Goal: Information Seeking & Learning: Find specific fact

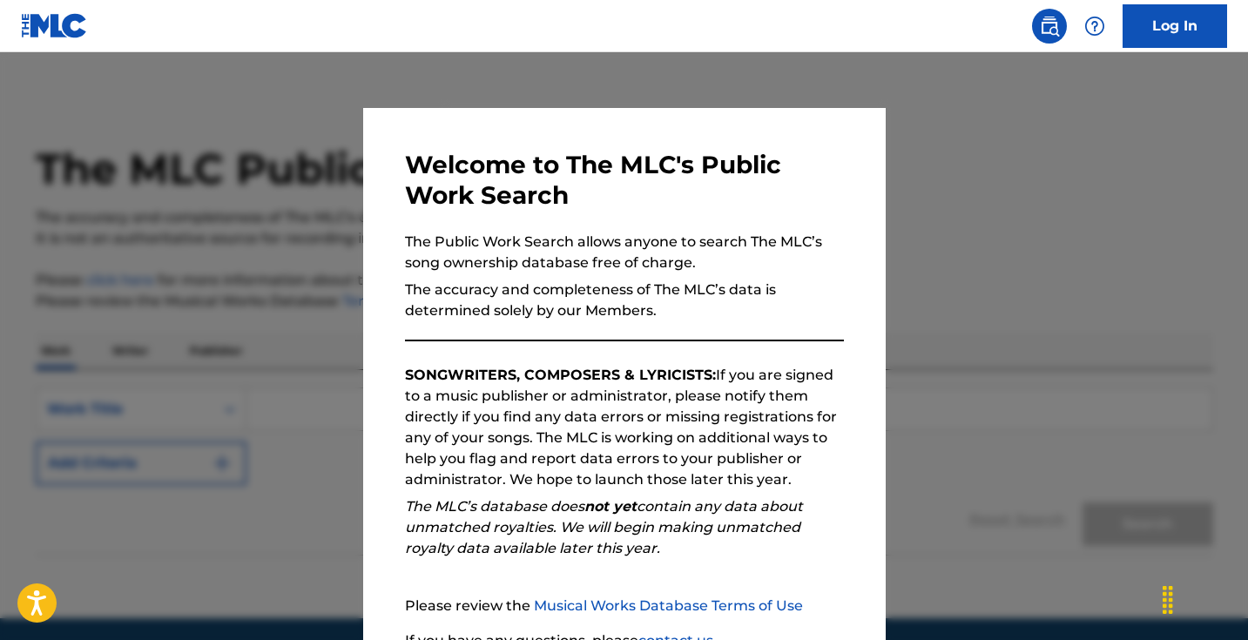
scroll to position [157, 0]
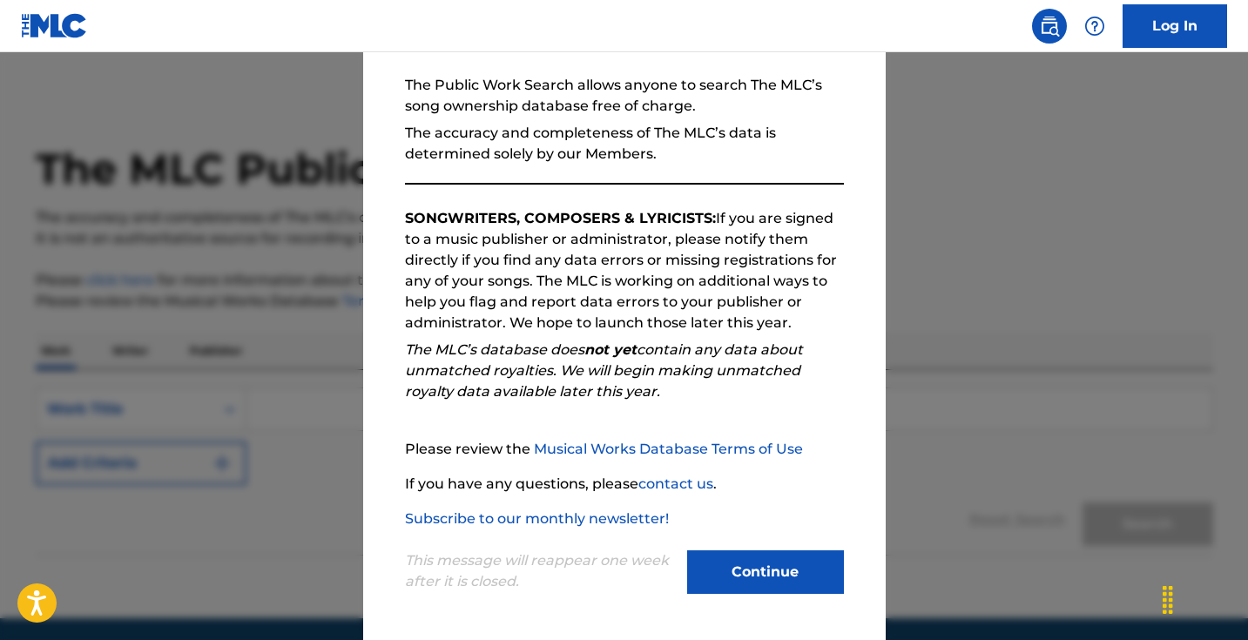
click at [776, 566] on button "Continue" at bounding box center [765, 572] width 157 height 44
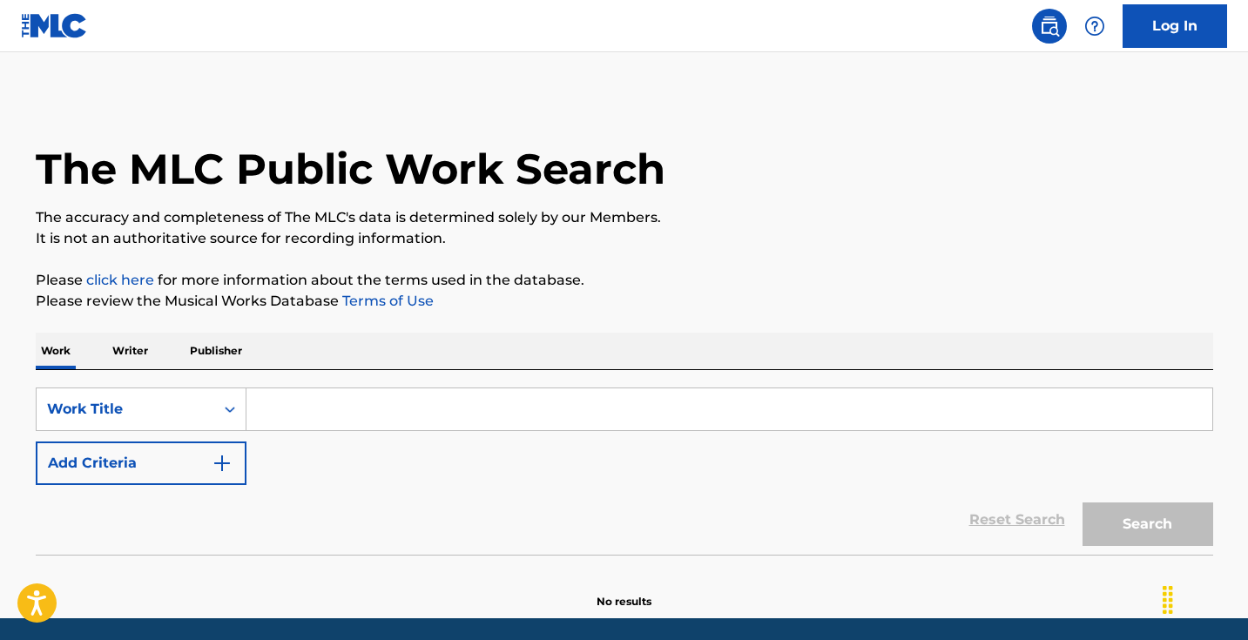
click at [299, 408] on input "Search Form" at bounding box center [729, 409] width 966 height 42
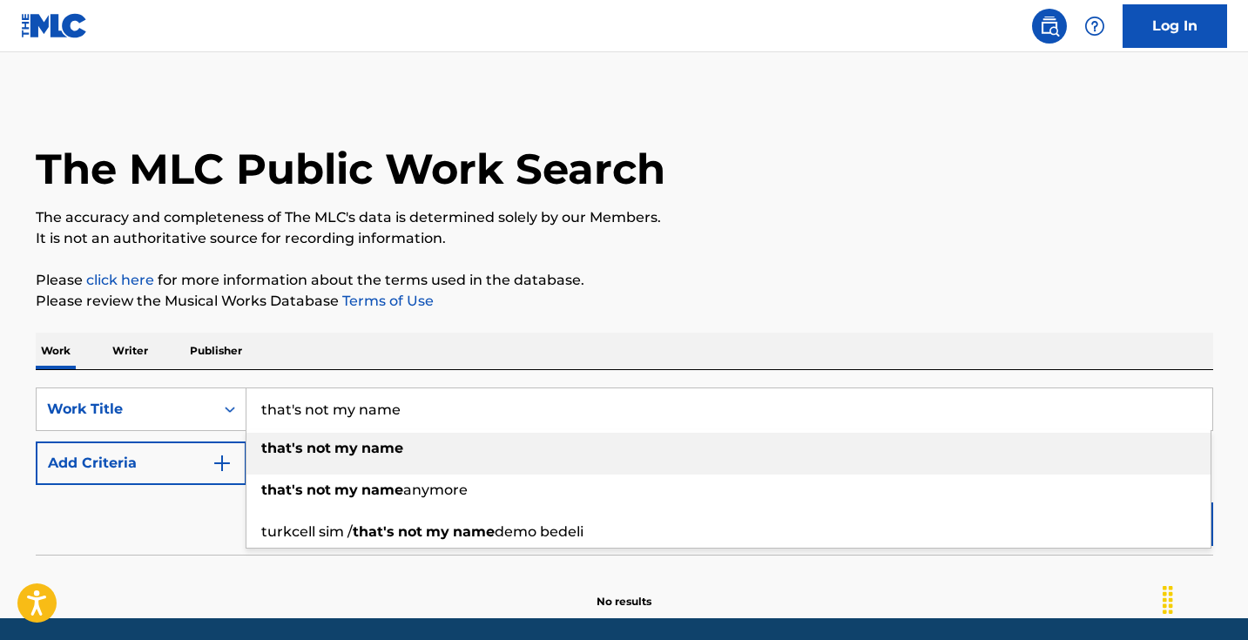
scroll to position [62, 0]
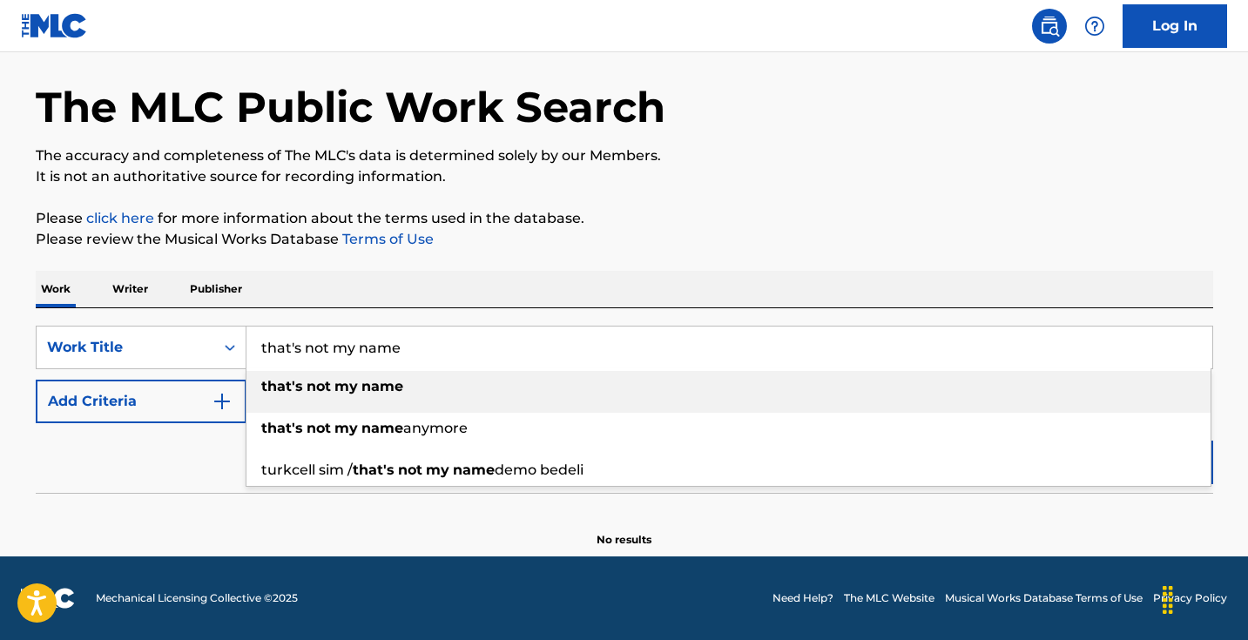
type input "that's not my name"
click at [381, 385] on strong "name" at bounding box center [382, 386] width 42 height 17
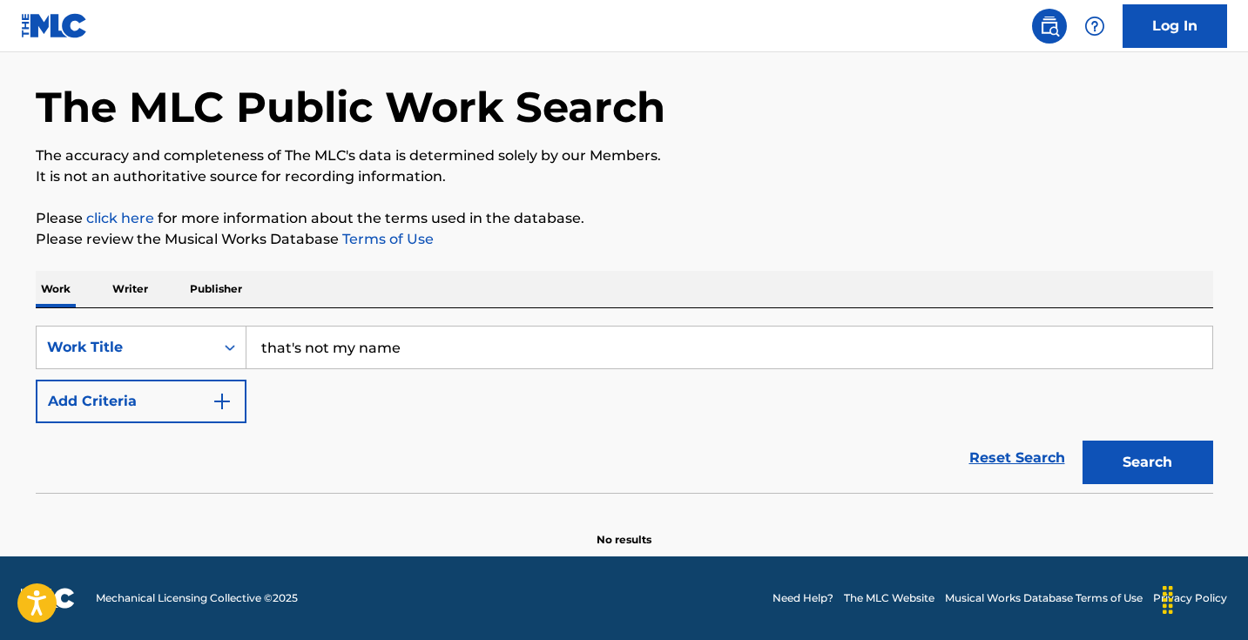
click at [178, 435] on div "Reset Search Search" at bounding box center [624, 458] width 1177 height 70
click at [178, 412] on button "Add Criteria" at bounding box center [141, 402] width 211 height 44
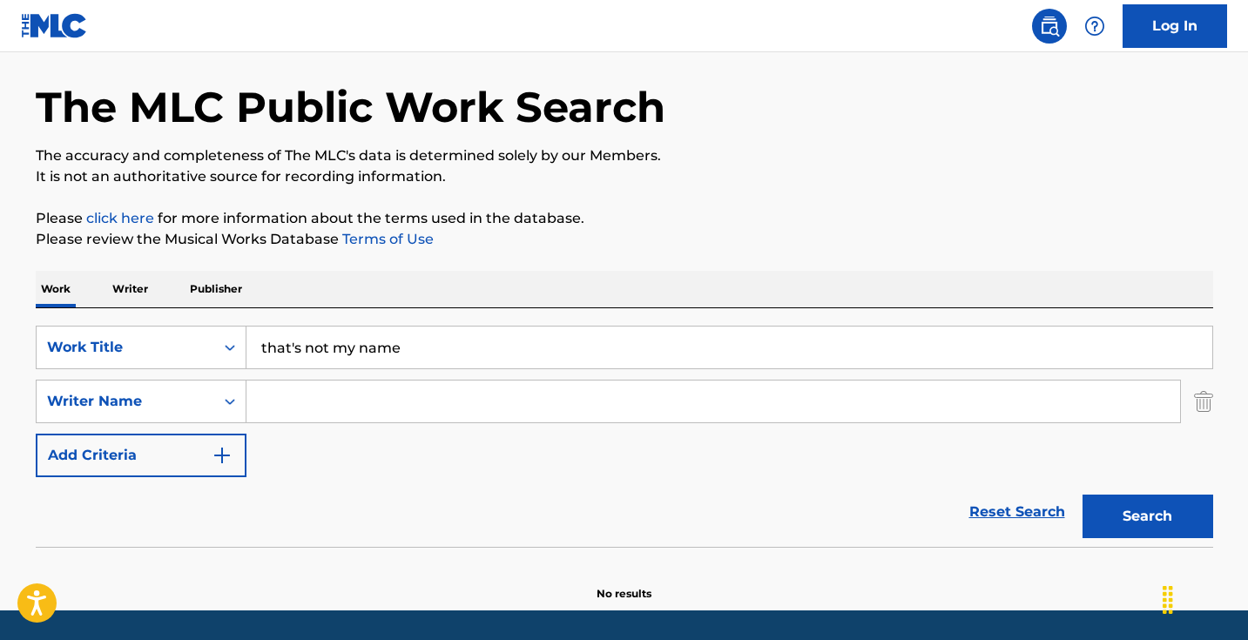
click at [355, 395] on input "Search Form" at bounding box center [713, 402] width 934 height 42
click at [664, 404] on input "Search Form" at bounding box center [713, 402] width 934 height 42
type input "[PERSON_NAME]"
click at [1110, 516] on button "Search" at bounding box center [1147, 517] width 131 height 44
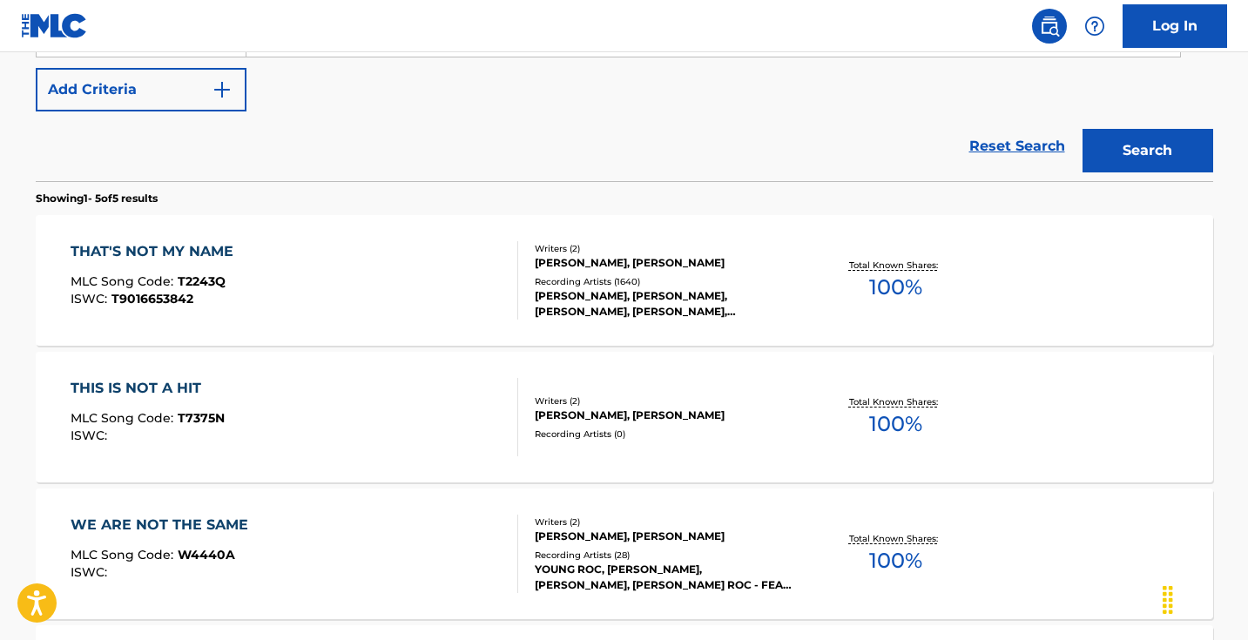
scroll to position [442, 0]
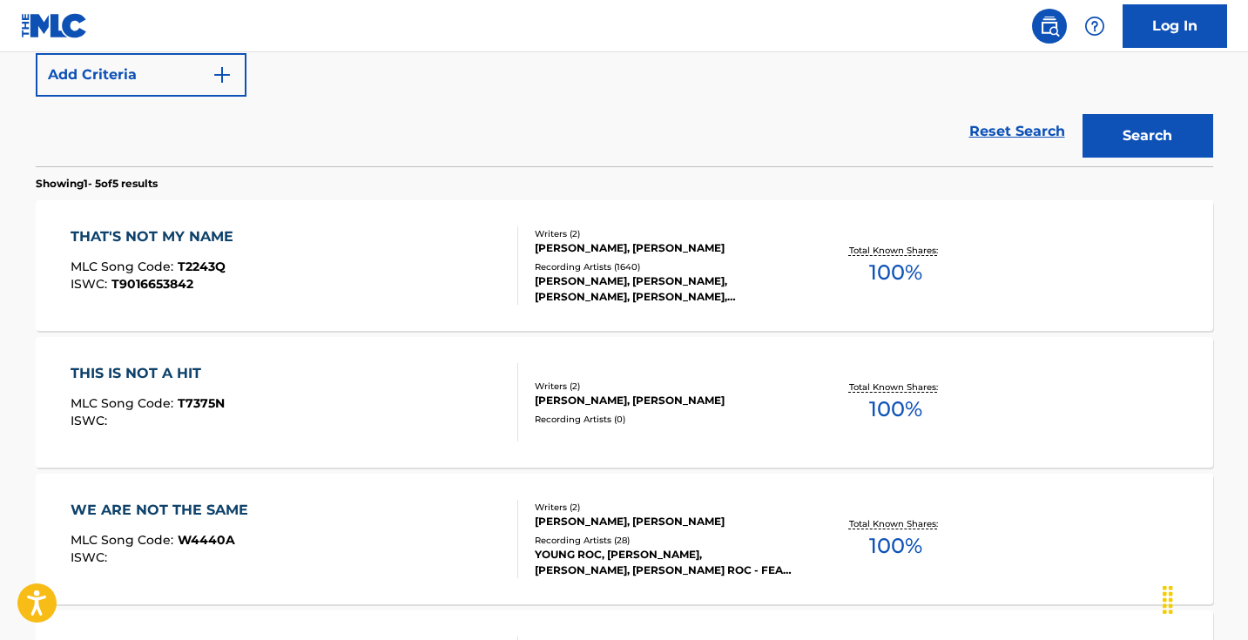
click at [506, 238] on div at bounding box center [510, 265] width 14 height 78
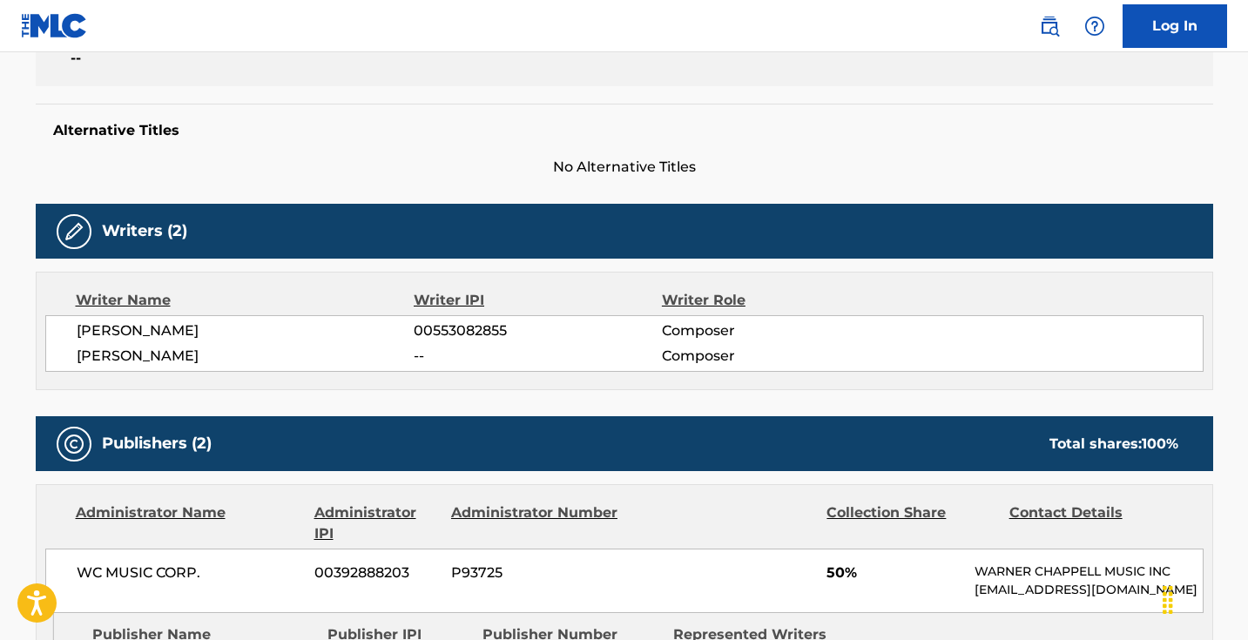
scroll to position [389, 0]
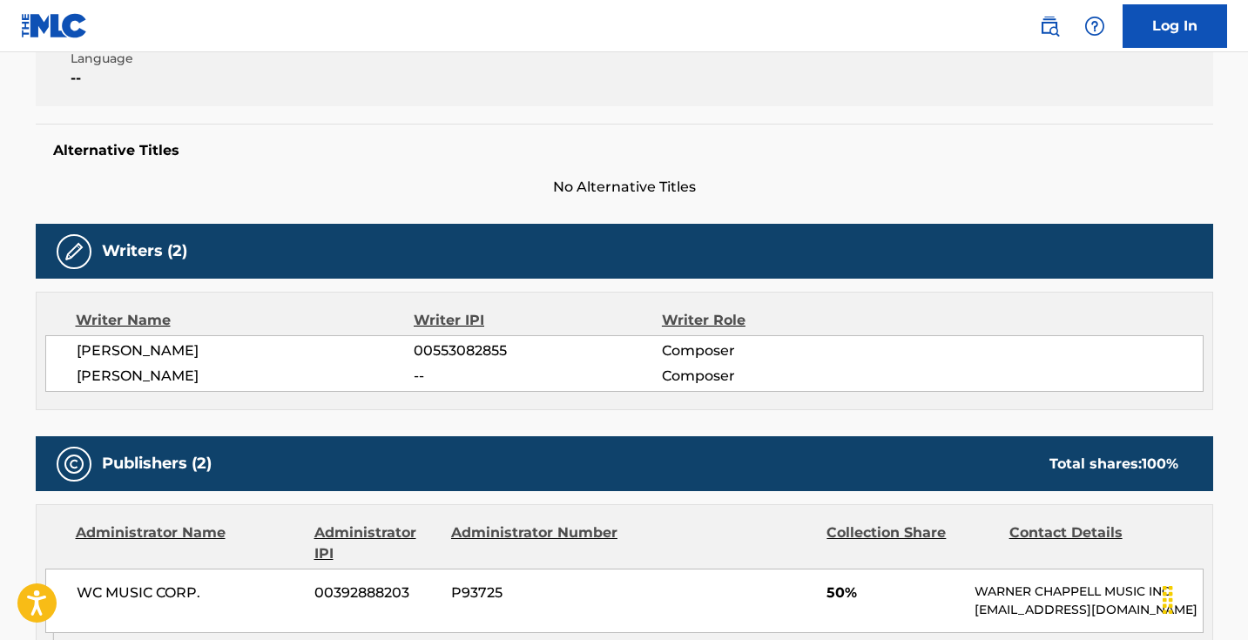
drag, startPoint x: 260, startPoint y: 374, endPoint x: 71, endPoint y: 344, distance: 192.3
click at [71, 344] on div "[PERSON_NAME] 00553082855 Composer [PERSON_NAME] -- Composer" at bounding box center [624, 363] width 1158 height 57
click at [475, 340] on span "00553082855" at bounding box center [537, 350] width 247 height 21
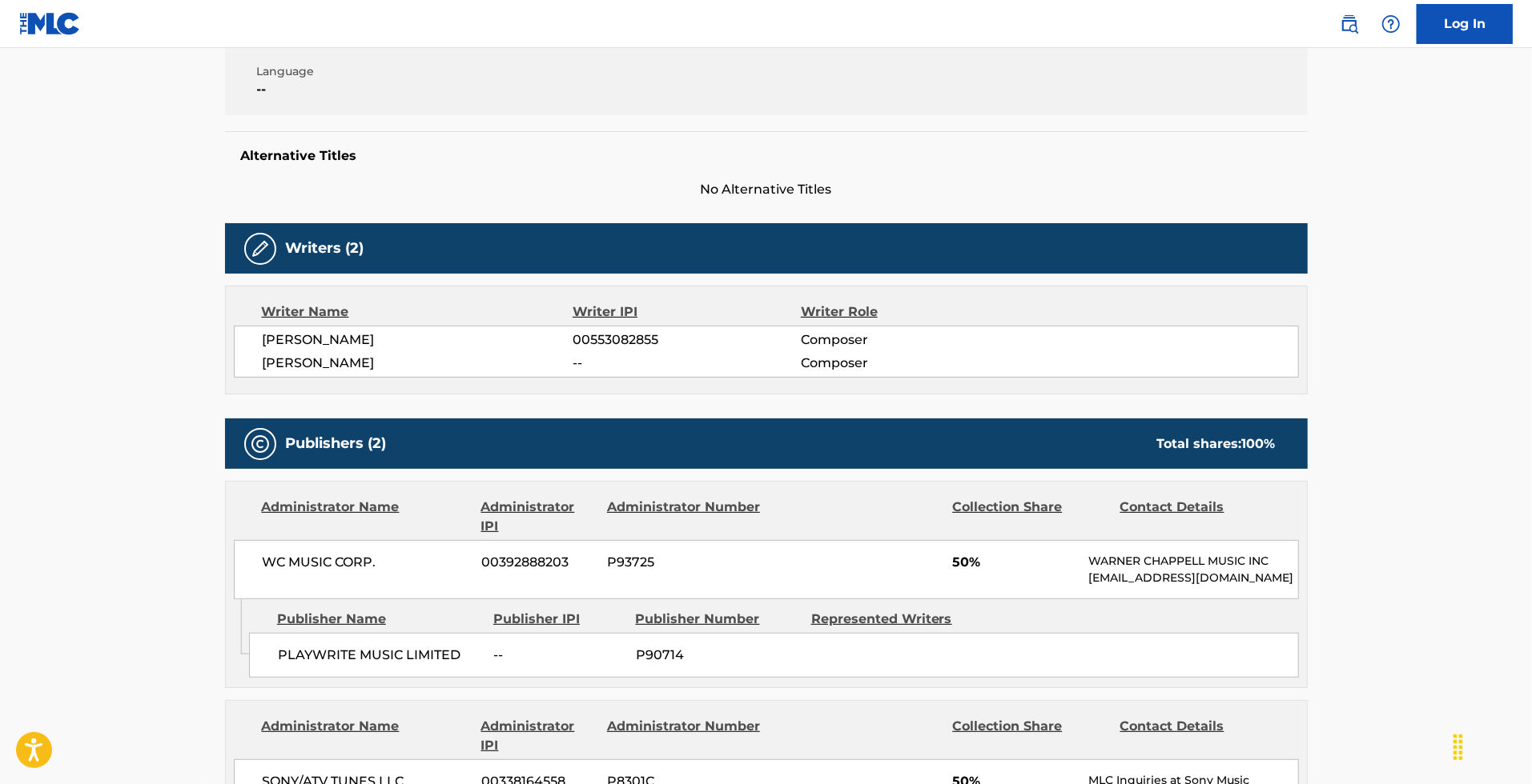
scroll to position [0, 0]
